Goal: Information Seeking & Learning: Find specific page/section

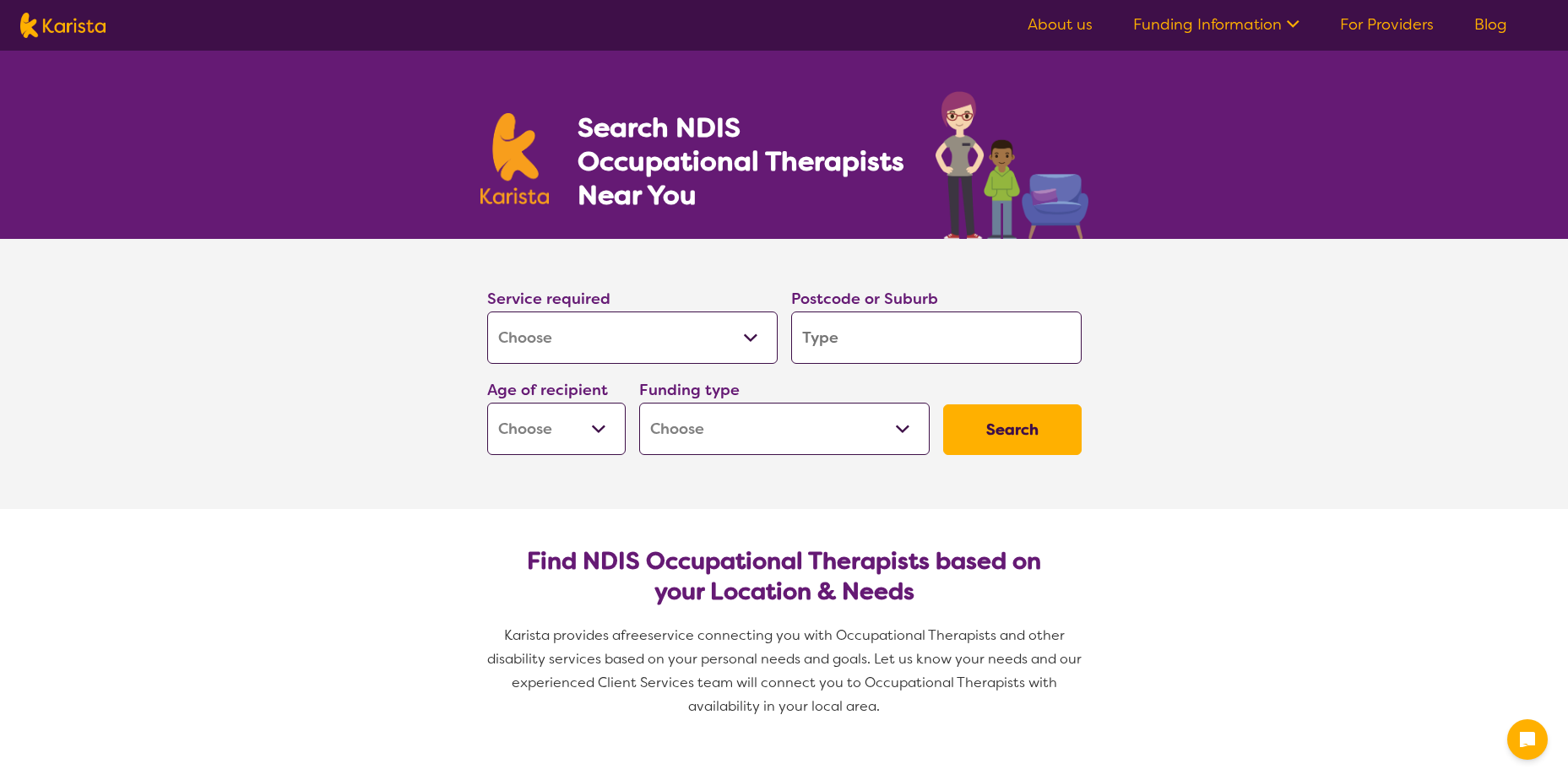
select select "[MEDICAL_DATA]"
click at [865, 338] on input "search" at bounding box center [936, 338] width 290 height 52
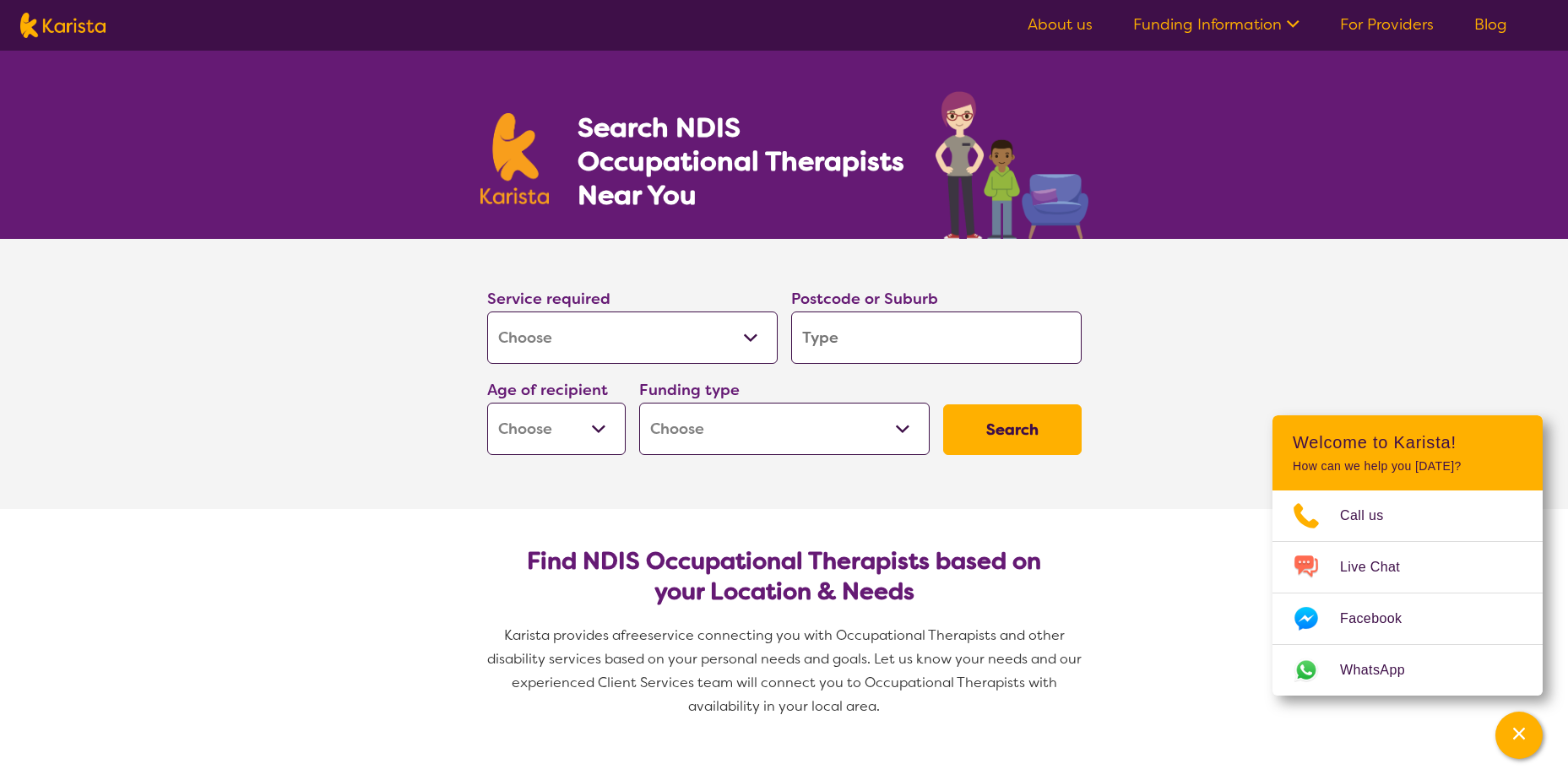
type input "4"
type input "41"
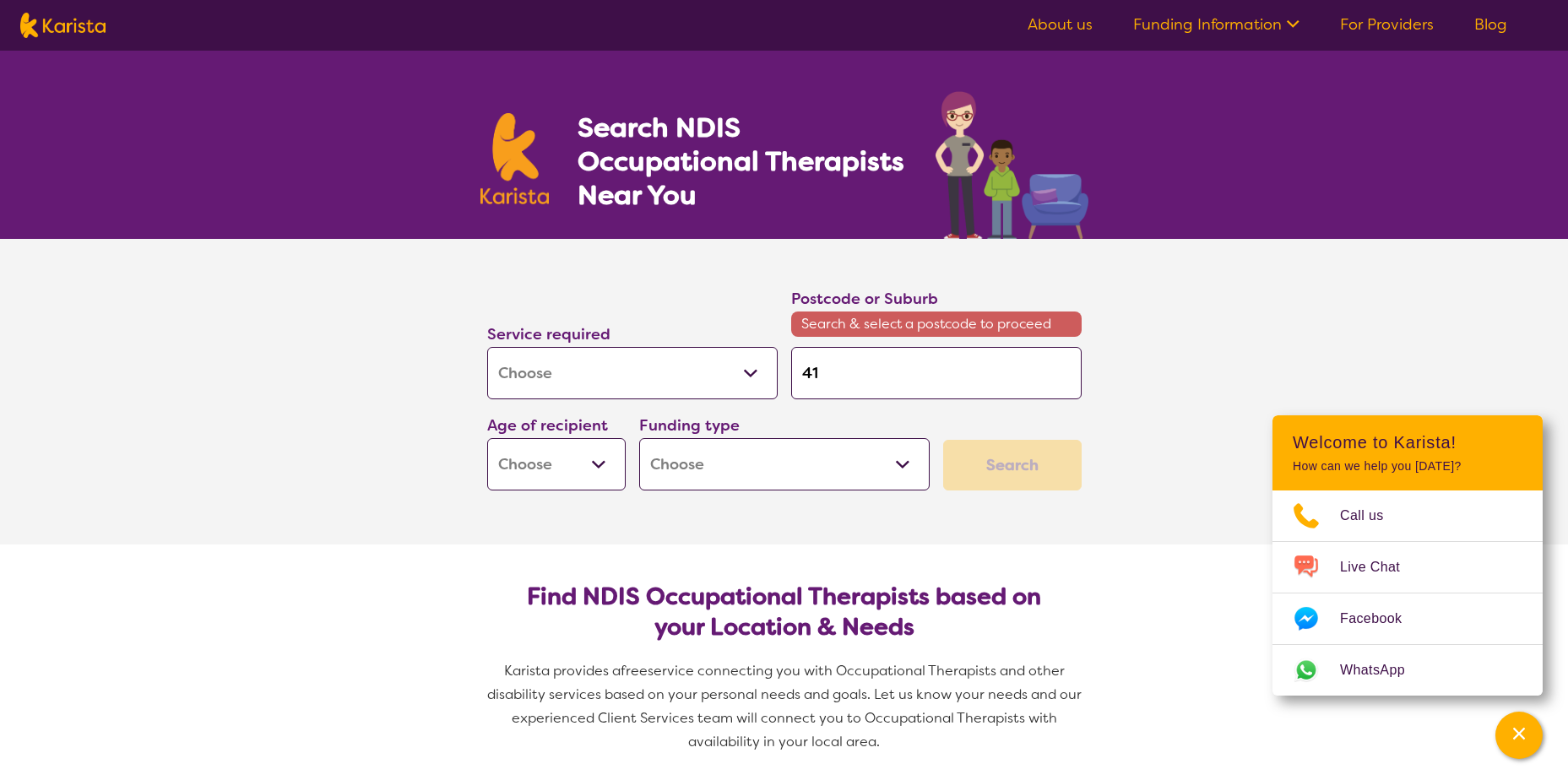
type input "418"
type input "4184"
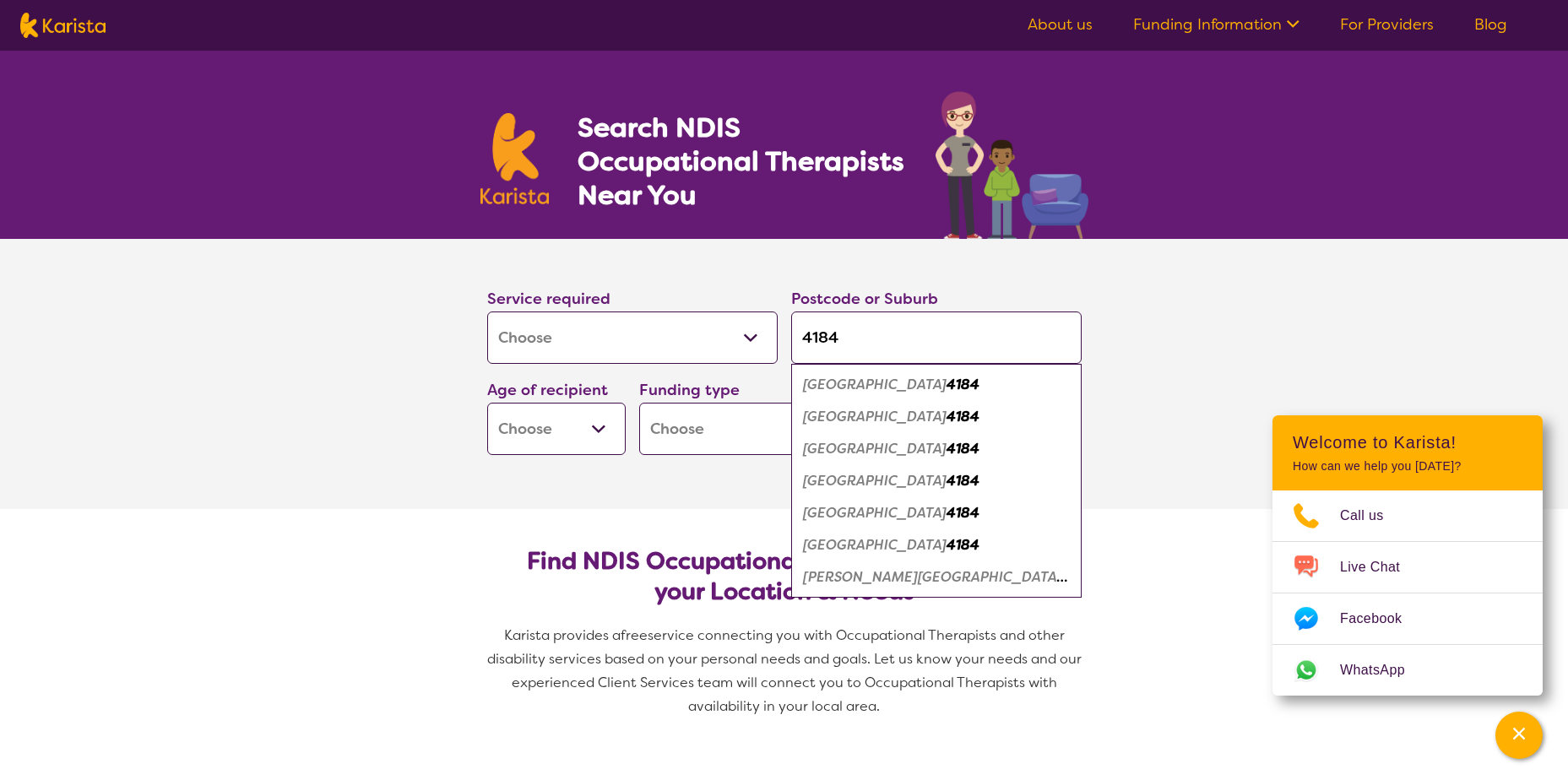
type input "4184"
click at [849, 579] on em "Russell Island" at bounding box center [935, 578] width 265 height 18
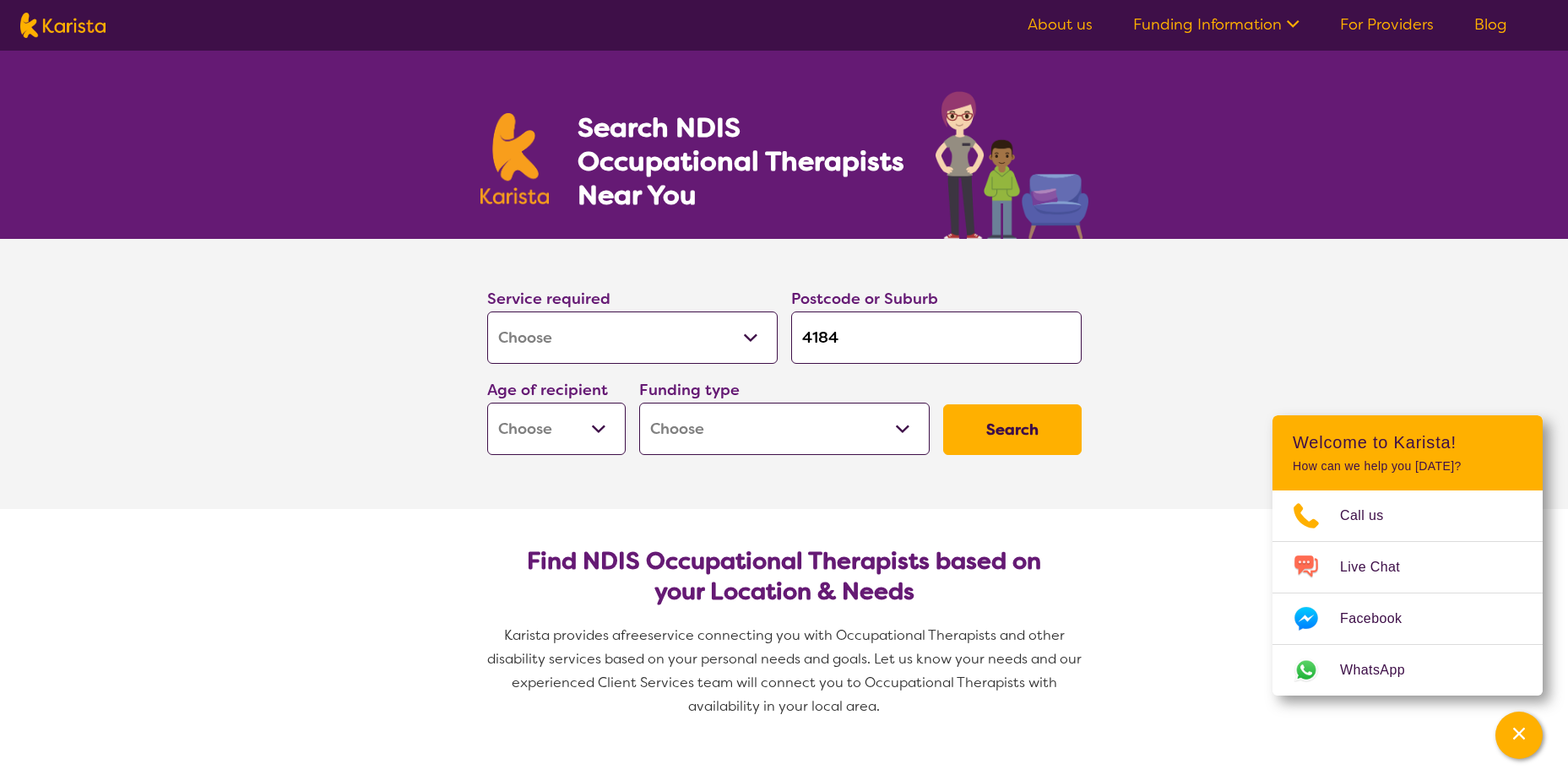
click at [627, 431] on div "Age of recipient Early Childhood - 0 to 9 Child - 10 to 11 Adolescent - 12 to 1…" at bounding box center [557, 416] width 152 height 91
click at [606, 428] on select "Early Childhood - 0 to 9 Child - 10 to 11 Adolescent - 12 to 17 Adult - 18 to 6…" at bounding box center [556, 429] width 138 height 52
select select "AD"
click at [487, 403] on select "Early Childhood - 0 to 9 Child - 10 to 11 Adolescent - 12 to 17 Adult - 18 to 6…" at bounding box center [556, 429] width 138 height 52
select select "AD"
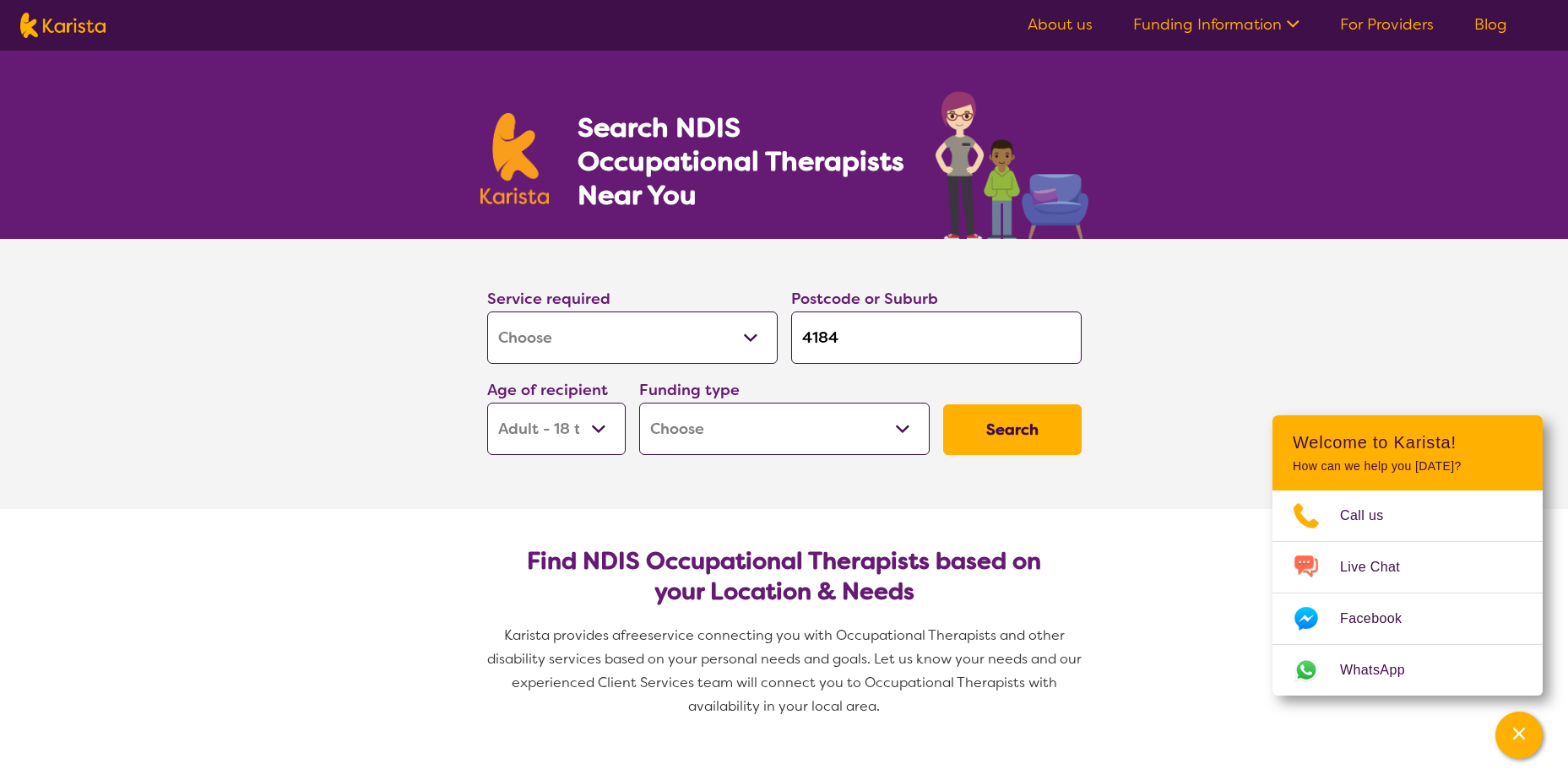
click at [688, 442] on select "Home Care Package (HCP) National Disability Insurance Scheme (NDIS) I don't know" at bounding box center [784, 429] width 290 height 52
select select "NDIS"
click at [639, 403] on select "Home Care Package (HCP) National Disability Insurance Scheme (NDIS) I don't know" at bounding box center [784, 429] width 290 height 52
select select "NDIS"
click at [1019, 427] on button "Search" at bounding box center [1012, 429] width 138 height 50
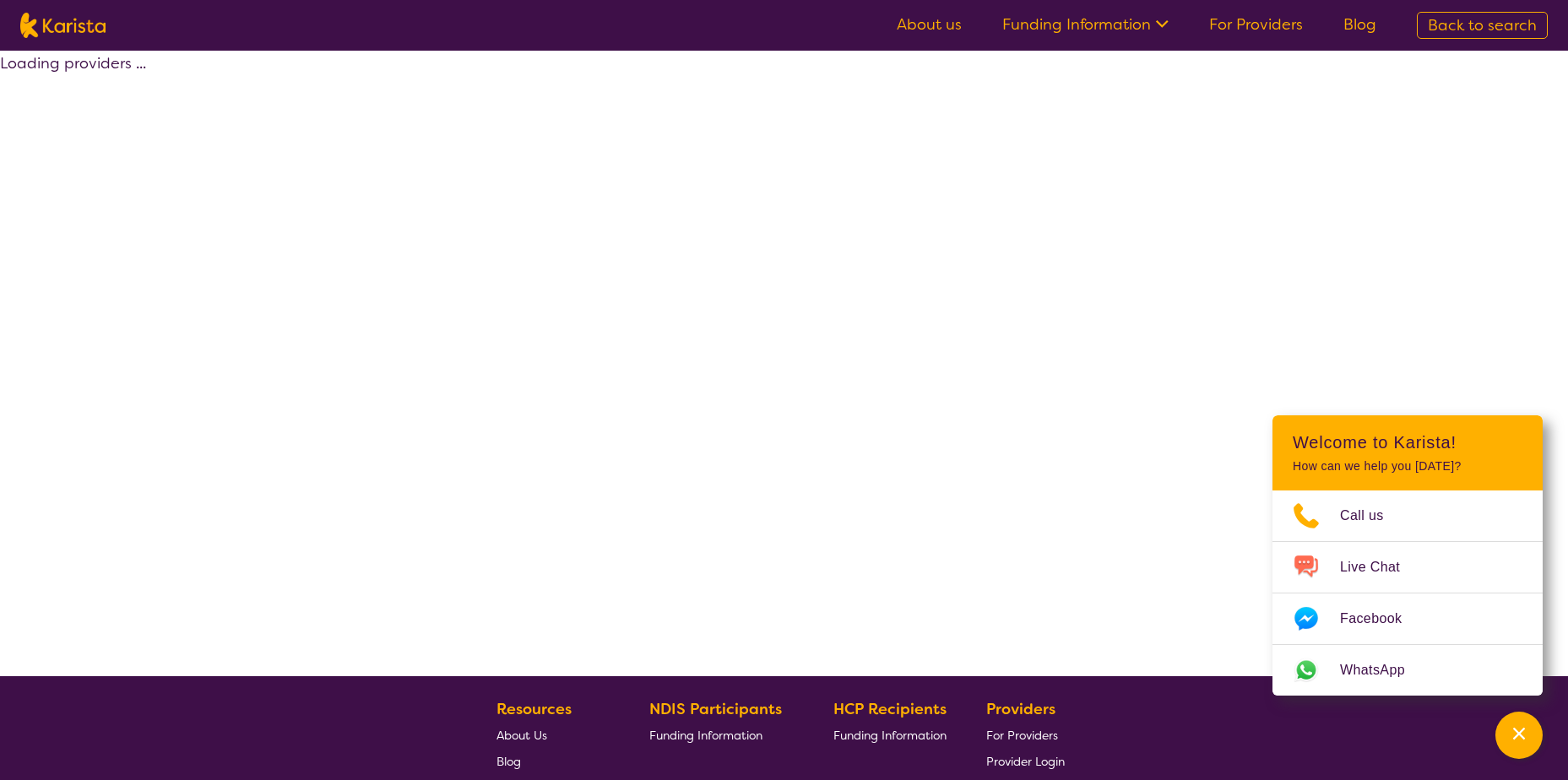
select select "by_score"
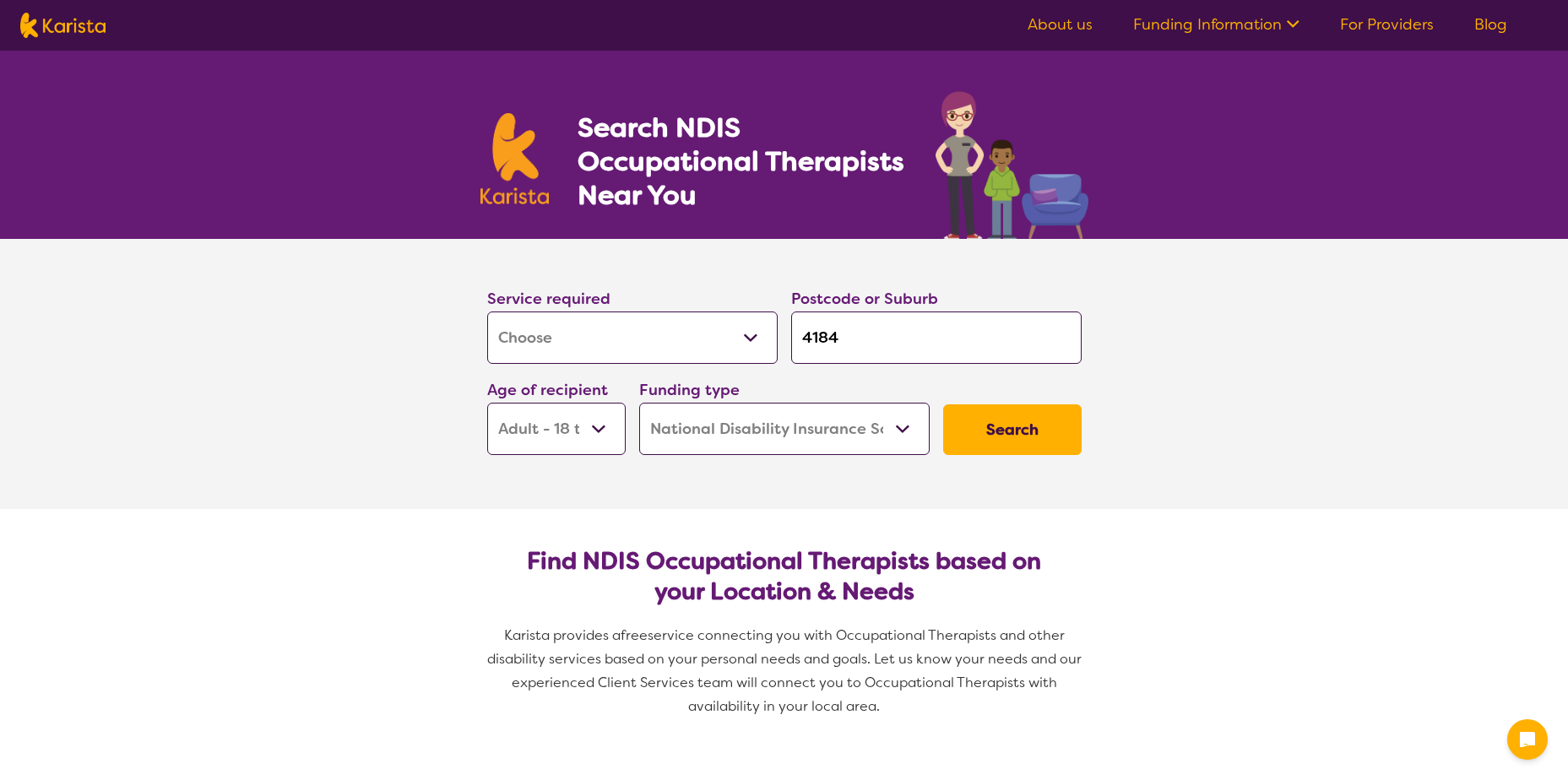
select select "[MEDICAL_DATA]"
select select "AD"
select select "NDIS"
select select "[MEDICAL_DATA]"
select select "AD"
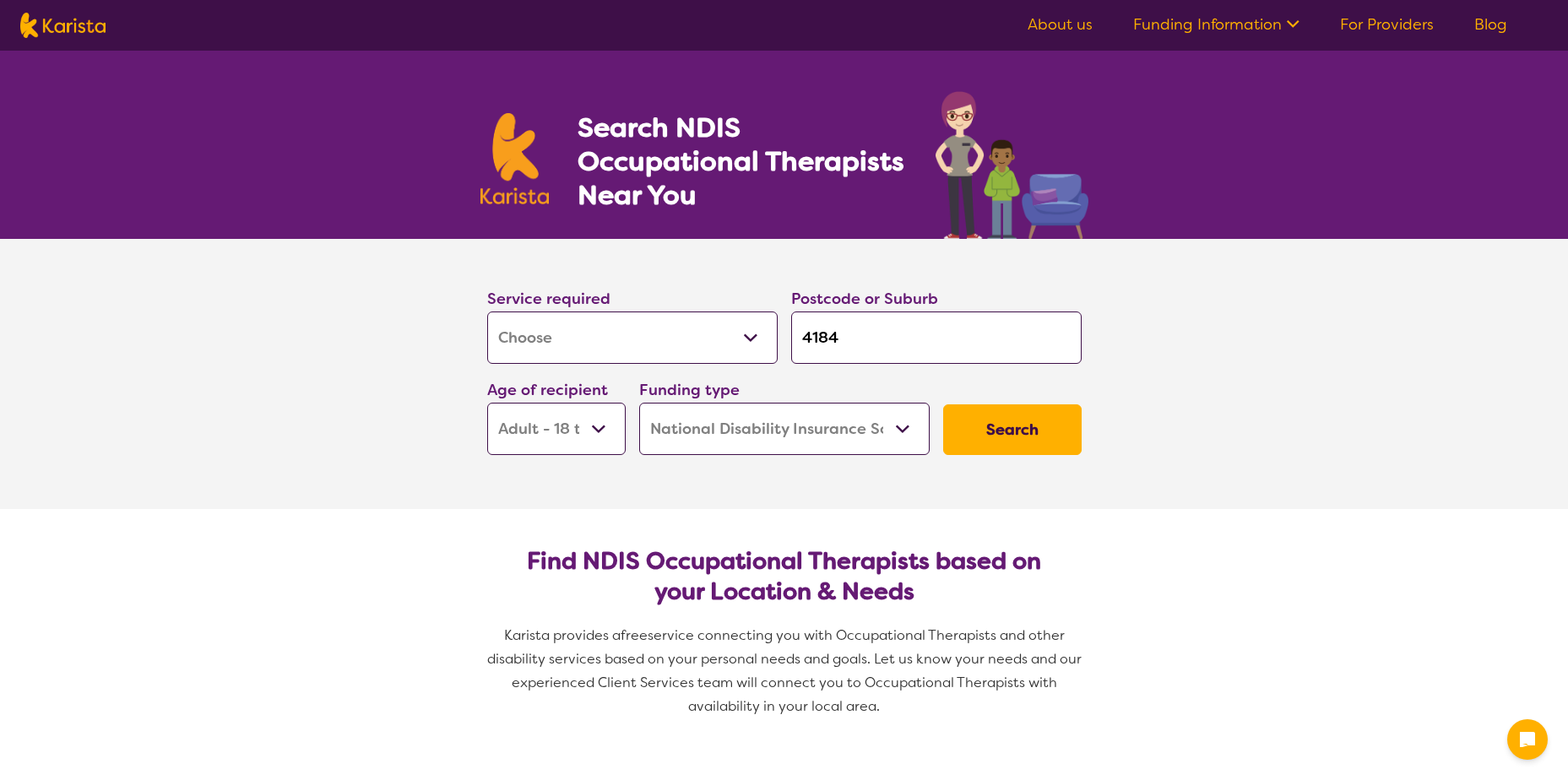
select select "NDIS"
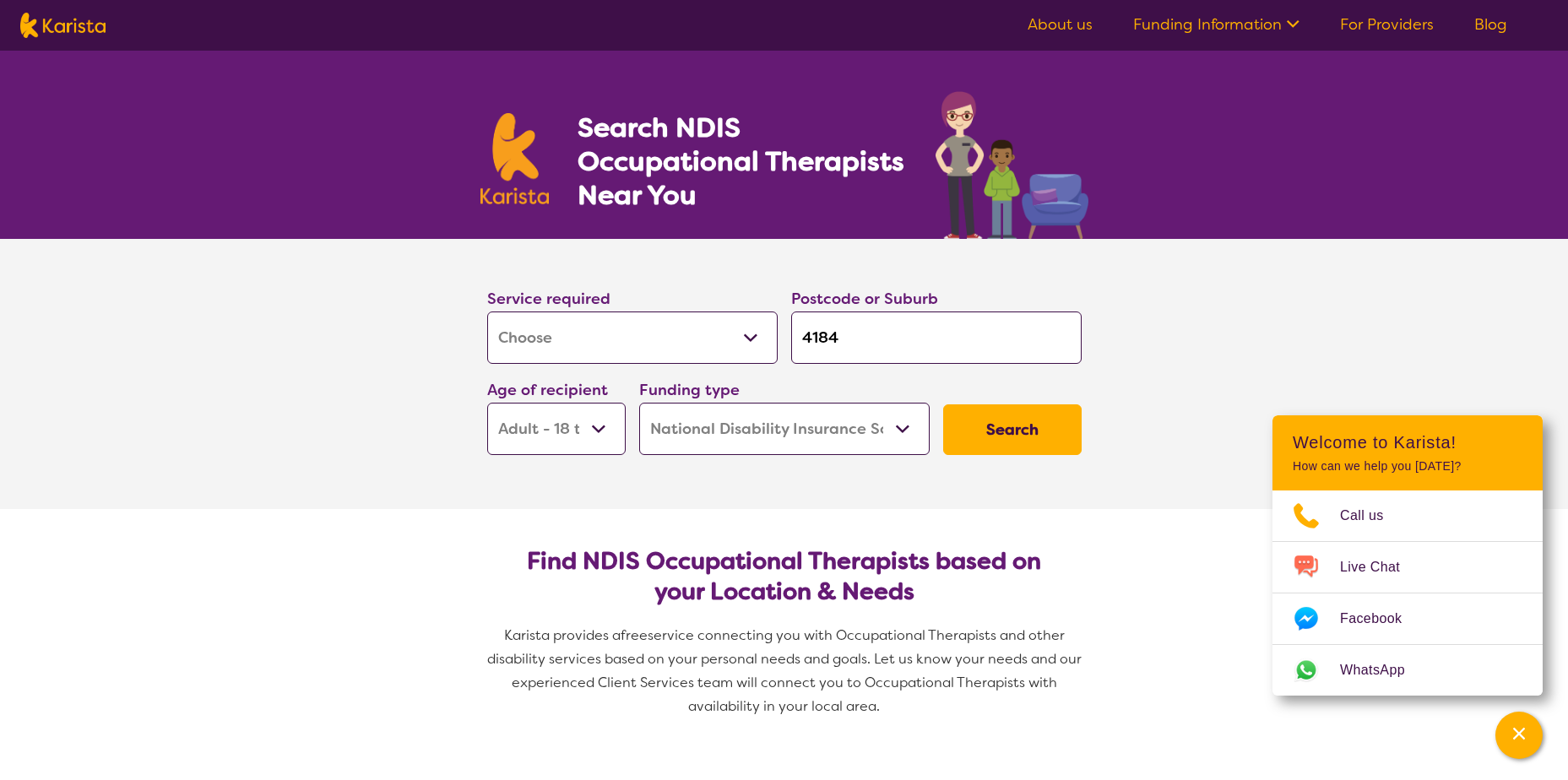
click at [1030, 428] on button "Search" at bounding box center [1012, 429] width 138 height 50
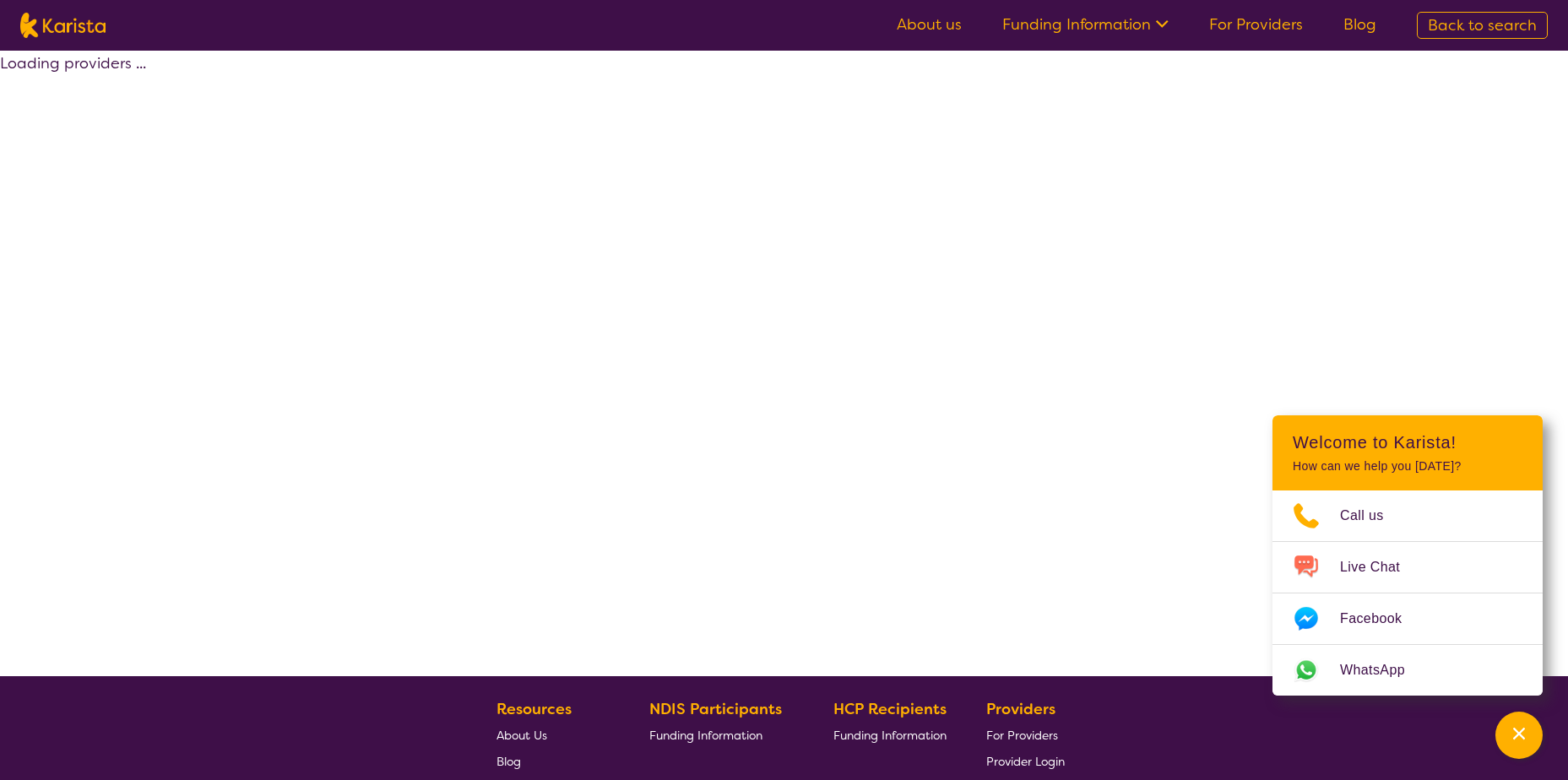
select select "by_score"
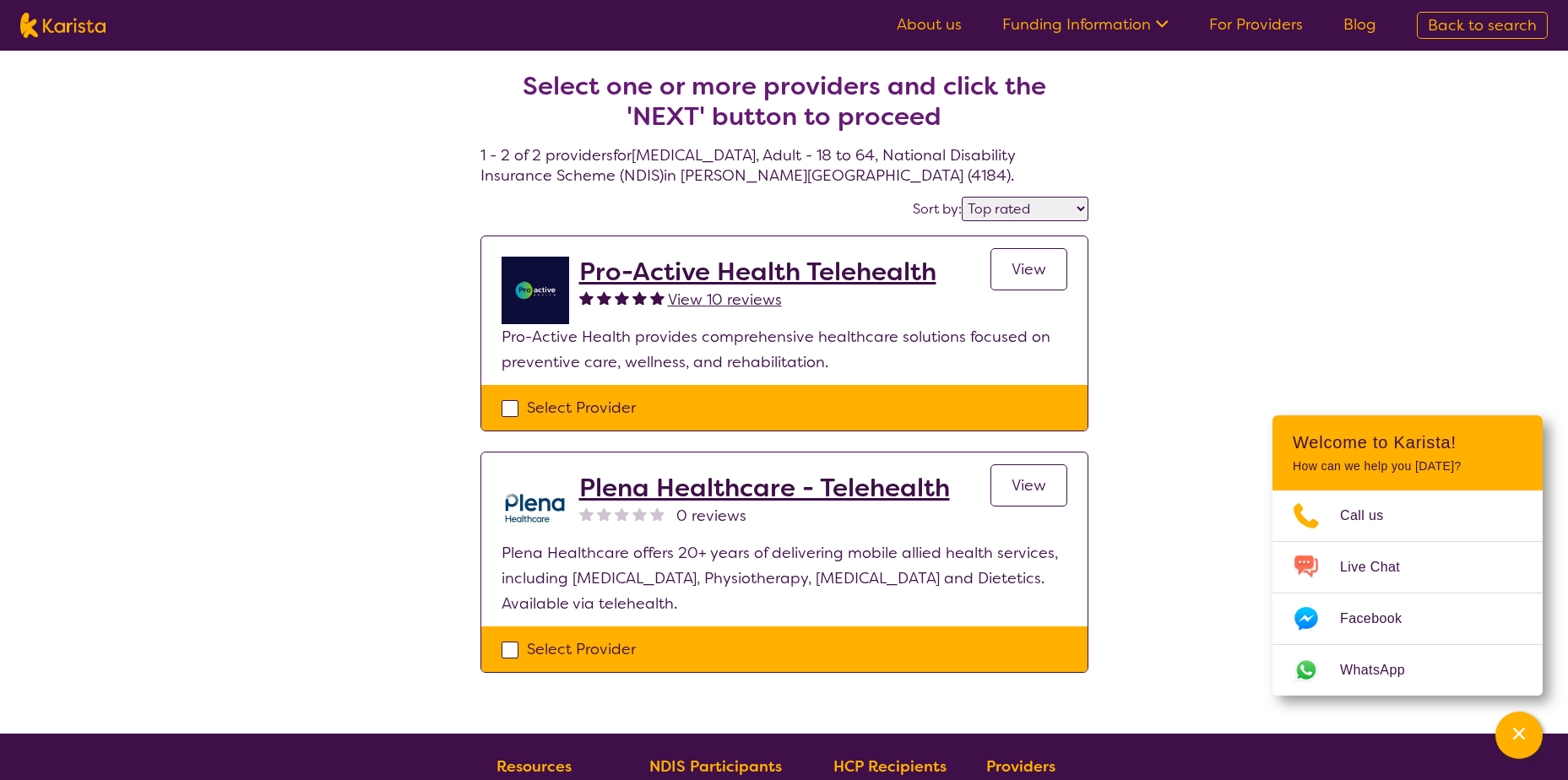
select select "[MEDICAL_DATA]"
select select "AD"
select select "NDIS"
select select "[MEDICAL_DATA]"
select select "AD"
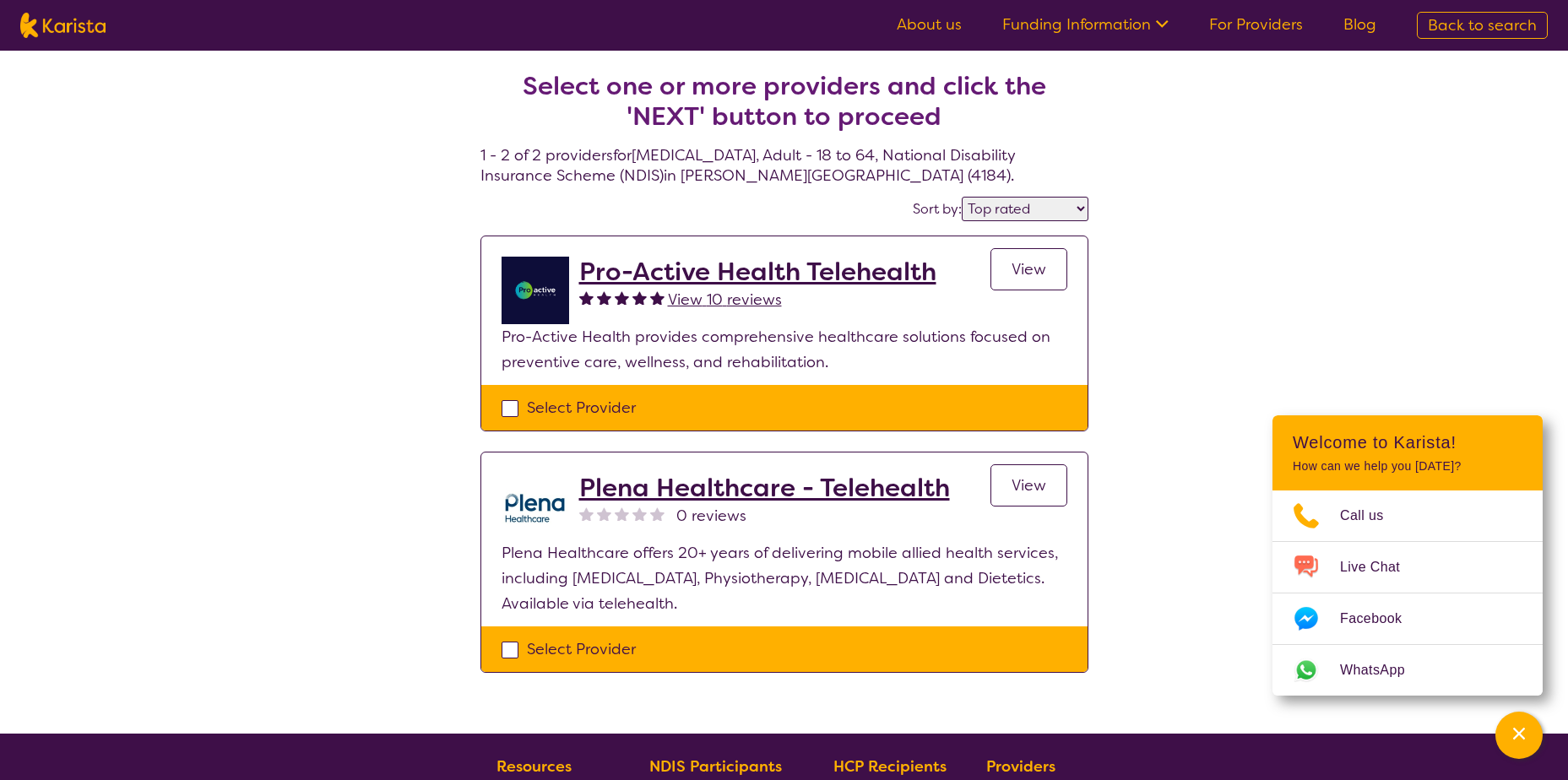
select select "NDIS"
